Goal: Transaction & Acquisition: Purchase product/service

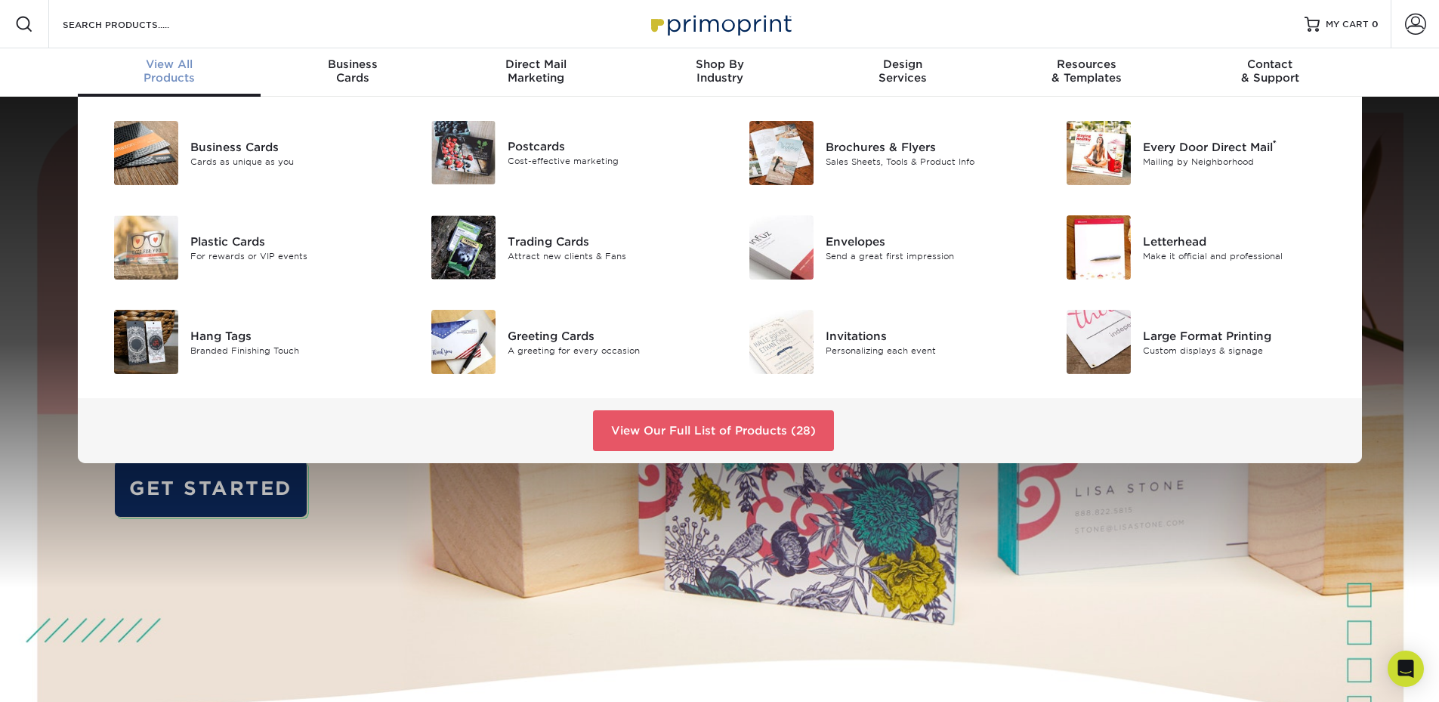
click at [154, 66] on span "View All" at bounding box center [170, 64] width 184 height 14
click at [670, 433] on link "View Our Full List of Products (28)" at bounding box center [713, 430] width 241 height 41
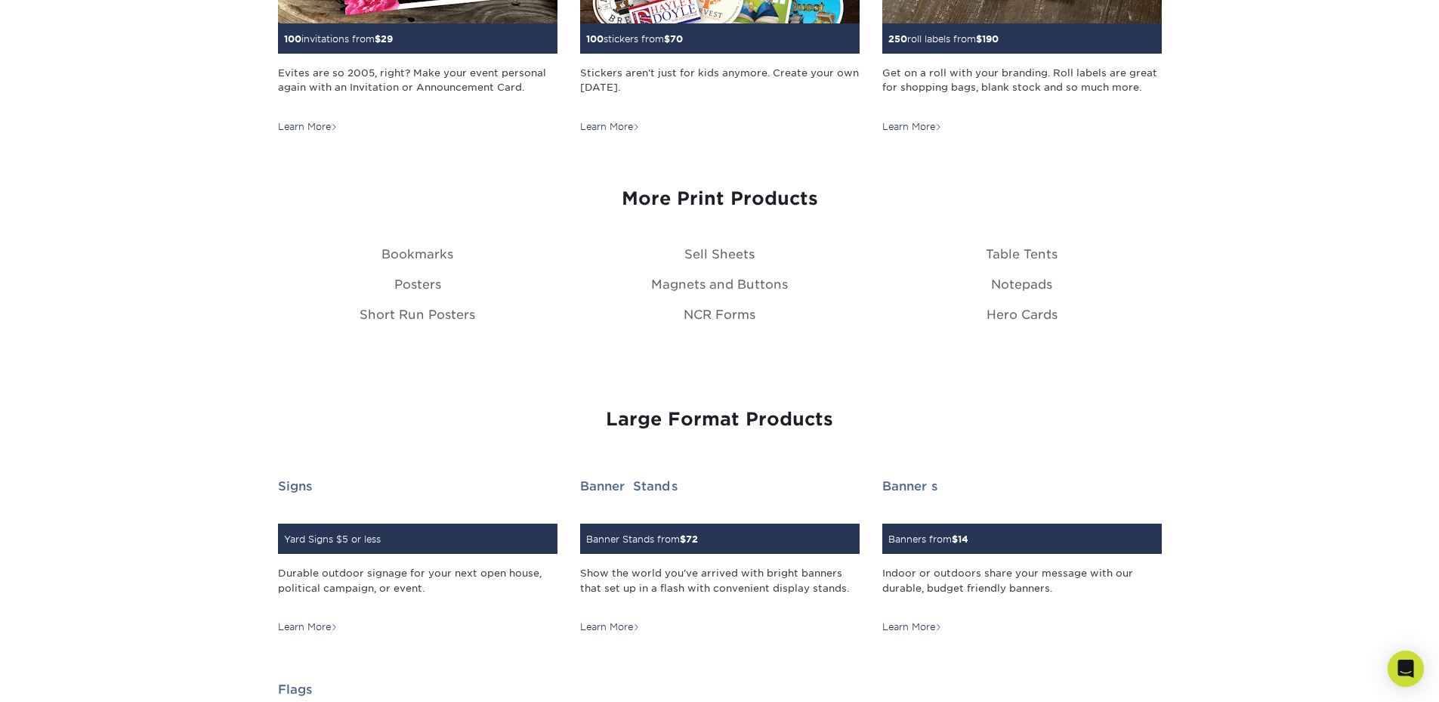
scroll to position [1738, 0]
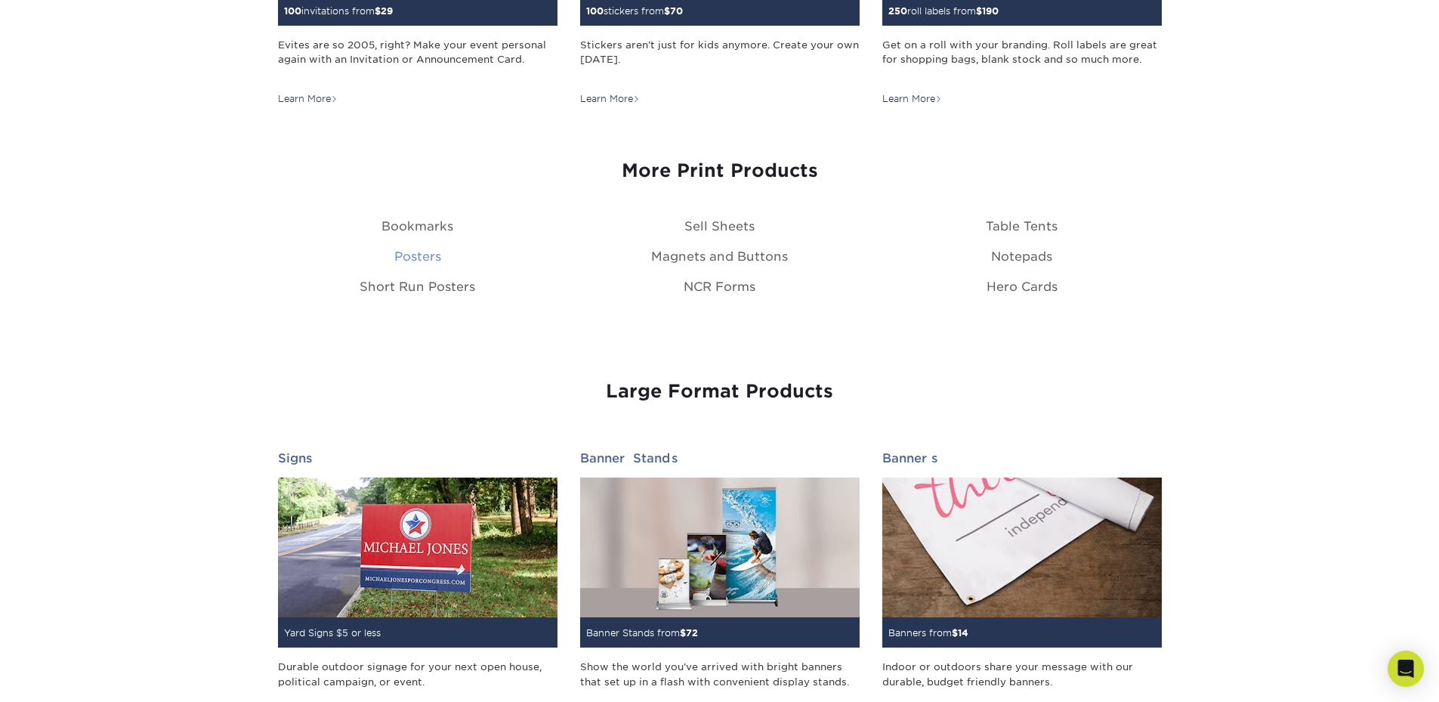
click at [408, 251] on link "Posters" at bounding box center [417, 256] width 47 height 14
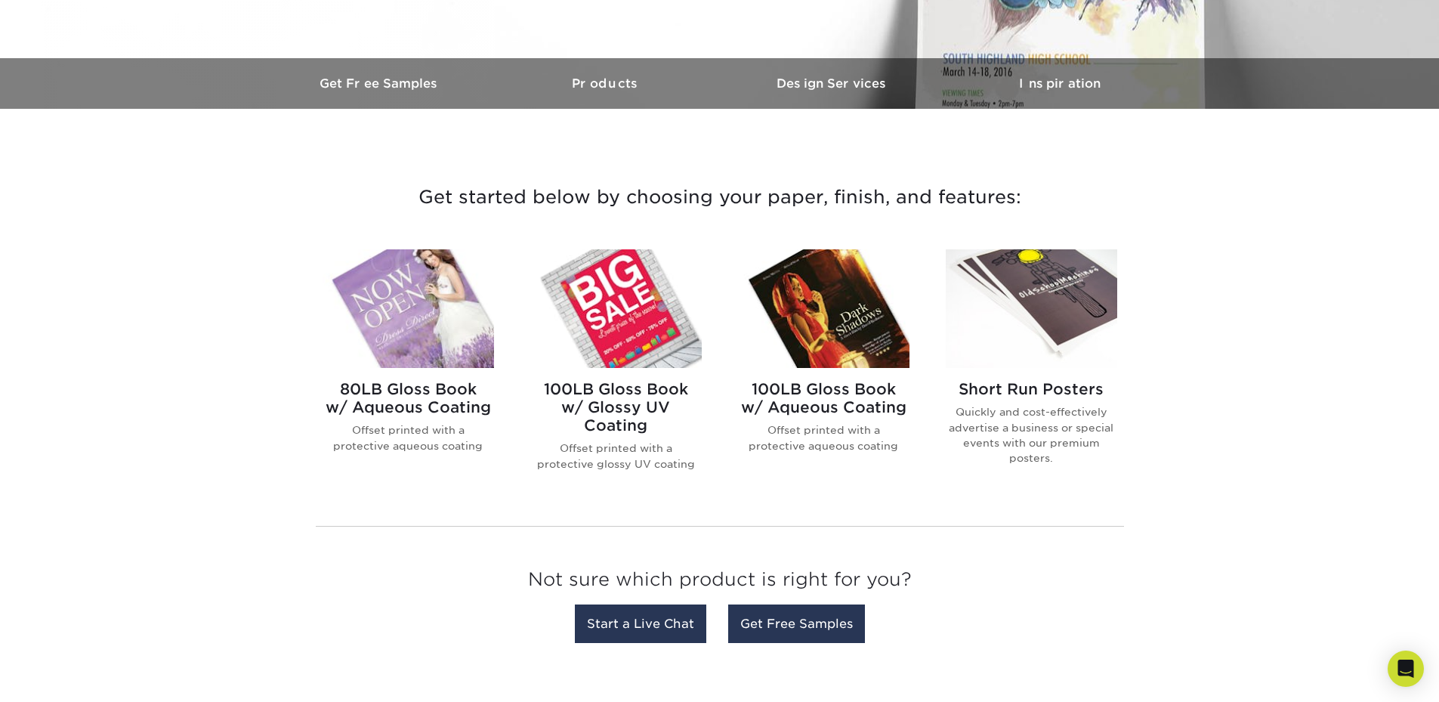
scroll to position [453, 0]
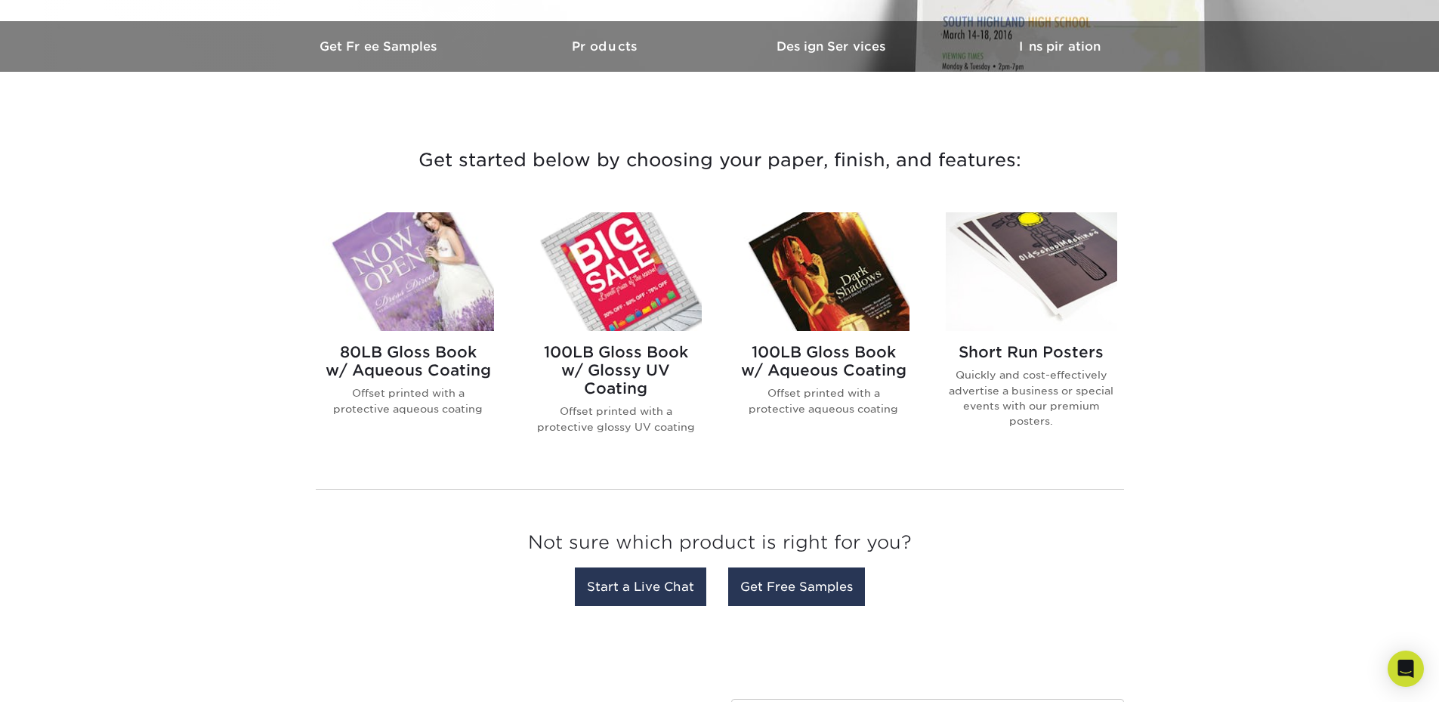
click at [816, 354] on h2 "100LB Gloss Book w/ Aqueous Coating" at bounding box center [823, 361] width 171 height 36
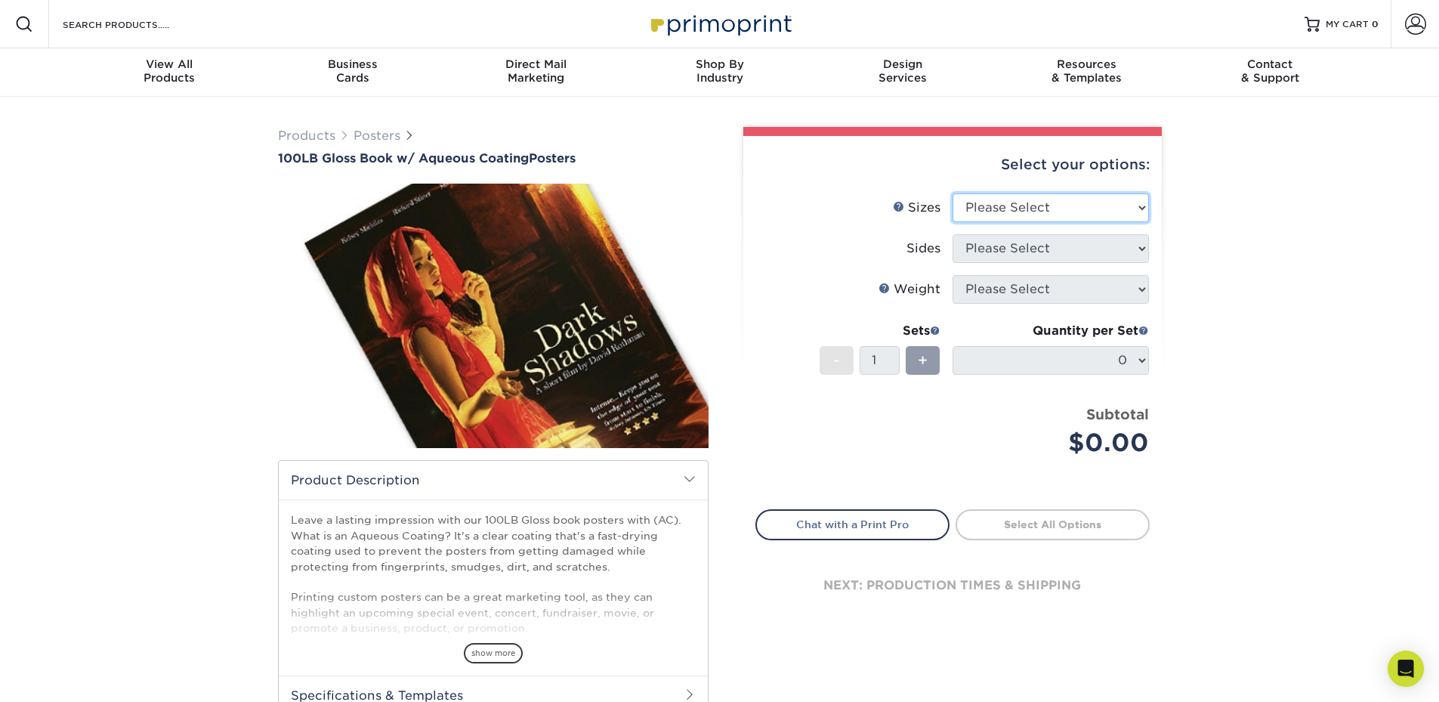
click at [993, 202] on select "Please Select 11.5" x 17.5" 12" x 18" 13" x 19" 18" x 24" 19" x 27" 24" x 36" 2…" at bounding box center [1051, 207] width 196 height 29
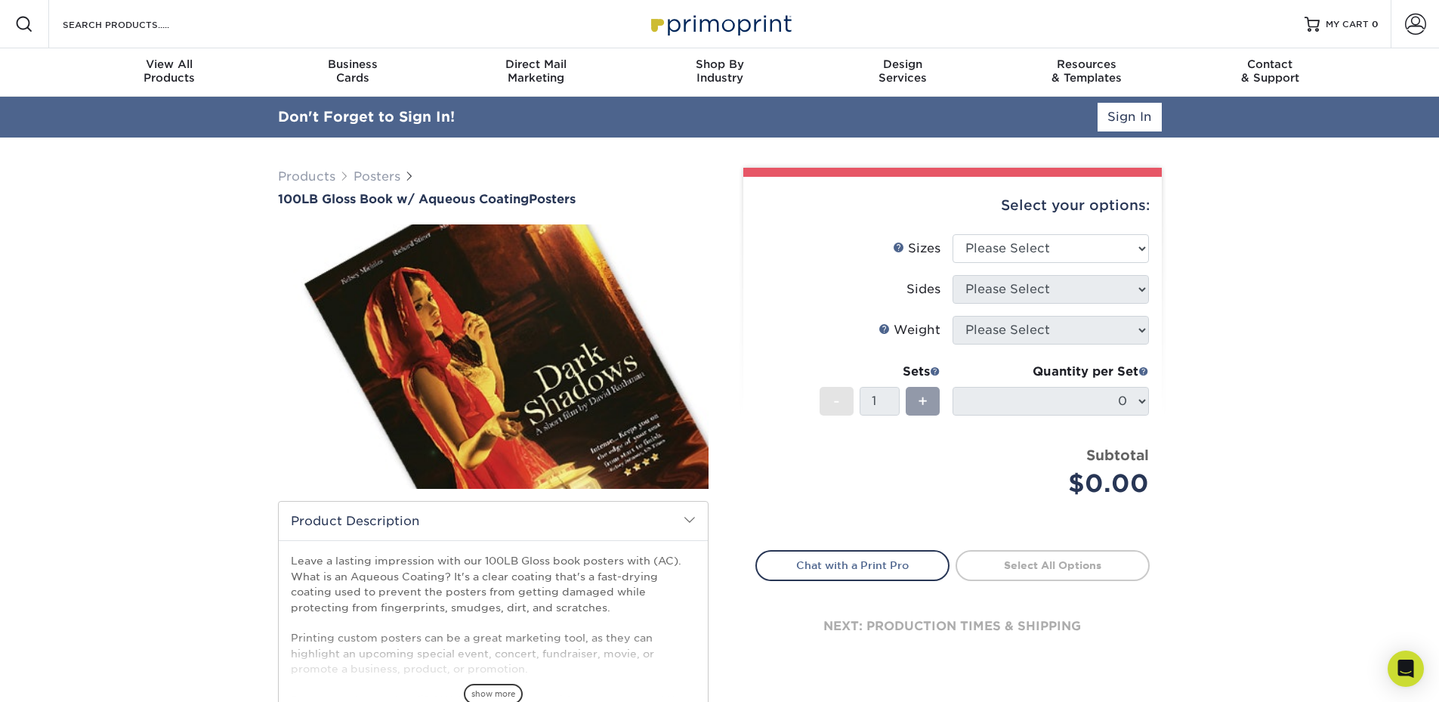
click at [1302, 260] on div "Products Posters 100LB Gloss Book w/ Aqueous Coating Posters We" at bounding box center [719, 516] width 1439 height 758
